Goal: Transaction & Acquisition: Purchase product/service

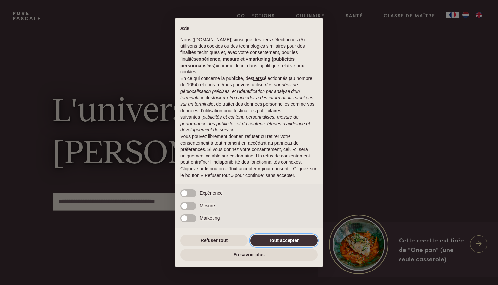
click at [266, 241] on button "Tout accepter" at bounding box center [283, 241] width 67 height 12
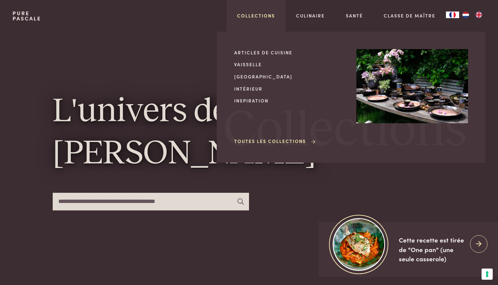
click at [263, 14] on link "Collections" at bounding box center [256, 15] width 38 height 7
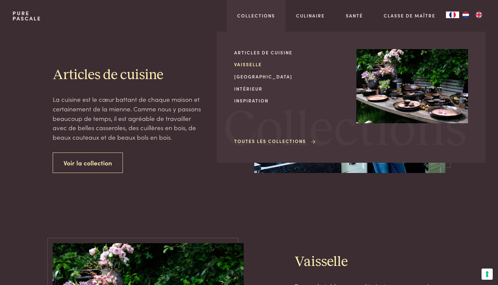
click at [252, 63] on link "Vaisselle" at bounding box center [290, 64] width 112 height 7
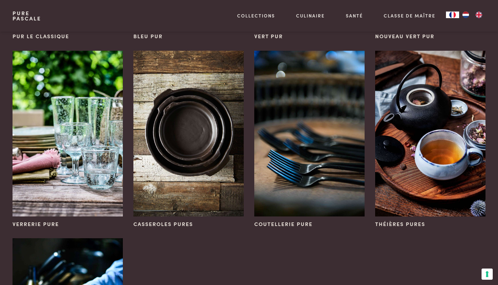
scroll to position [56, 0]
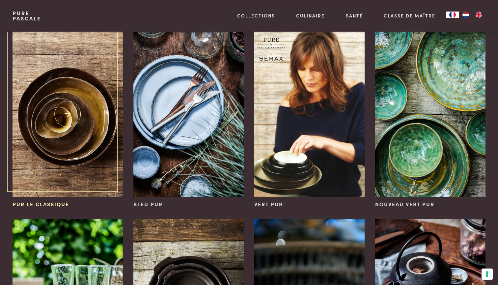
click at [99, 163] on img at bounding box center [68, 114] width 110 height 166
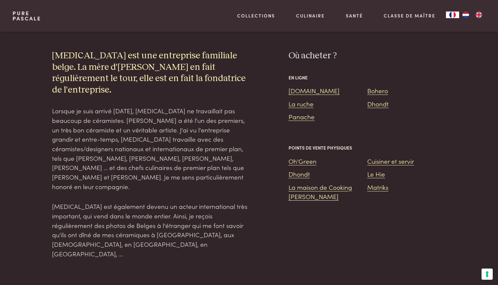
scroll to position [746, 0]
click at [306, 86] on link "[DOMAIN_NAME]" at bounding box center [314, 90] width 51 height 9
